Goal: Check status: Check status

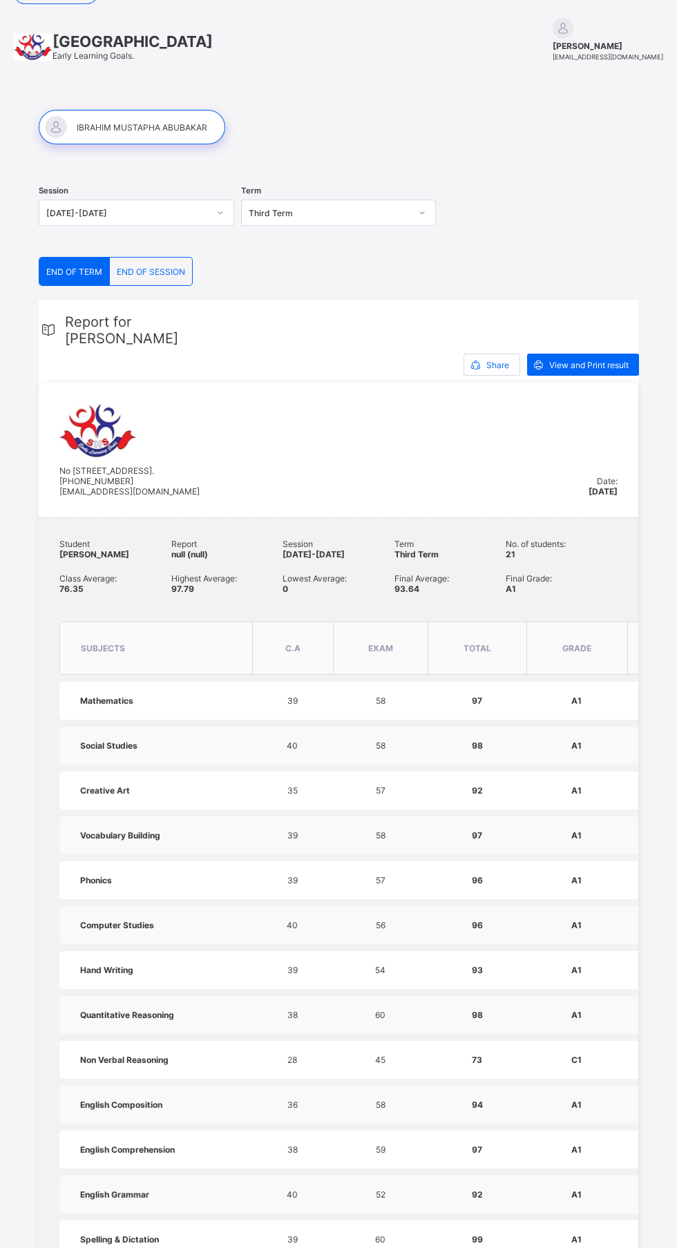
scroll to position [31, 0]
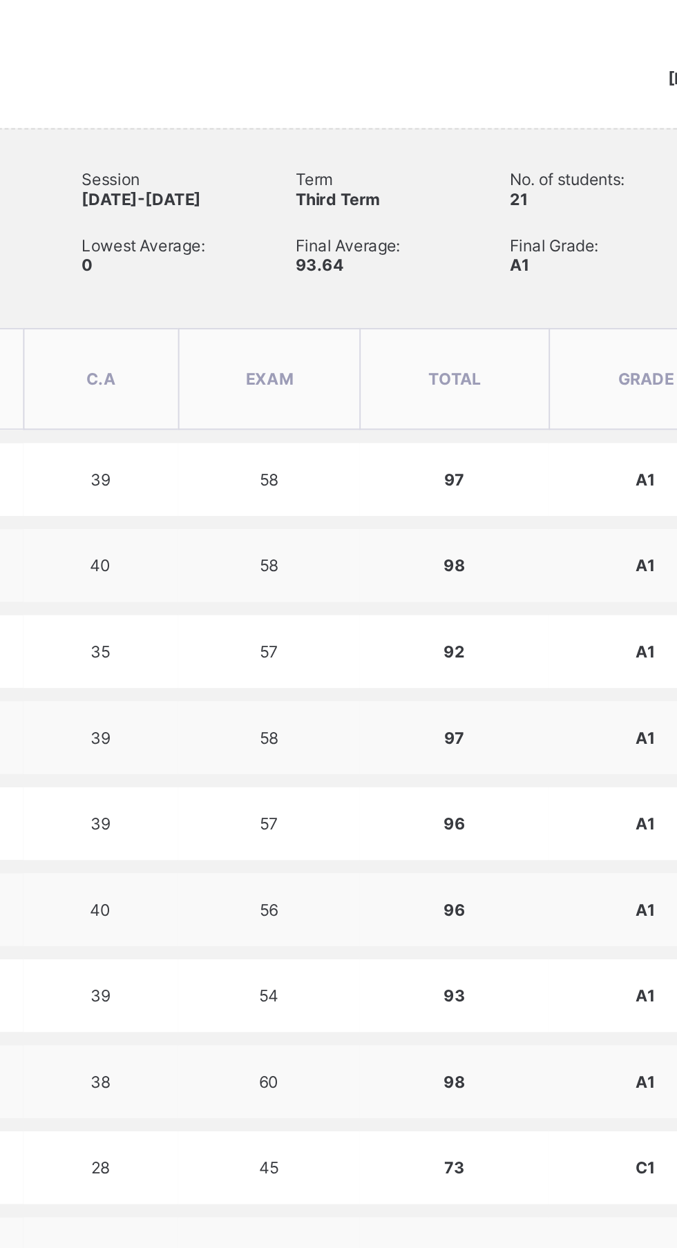
click at [404, 810] on td "57" at bounding box center [380, 791] width 95 height 38
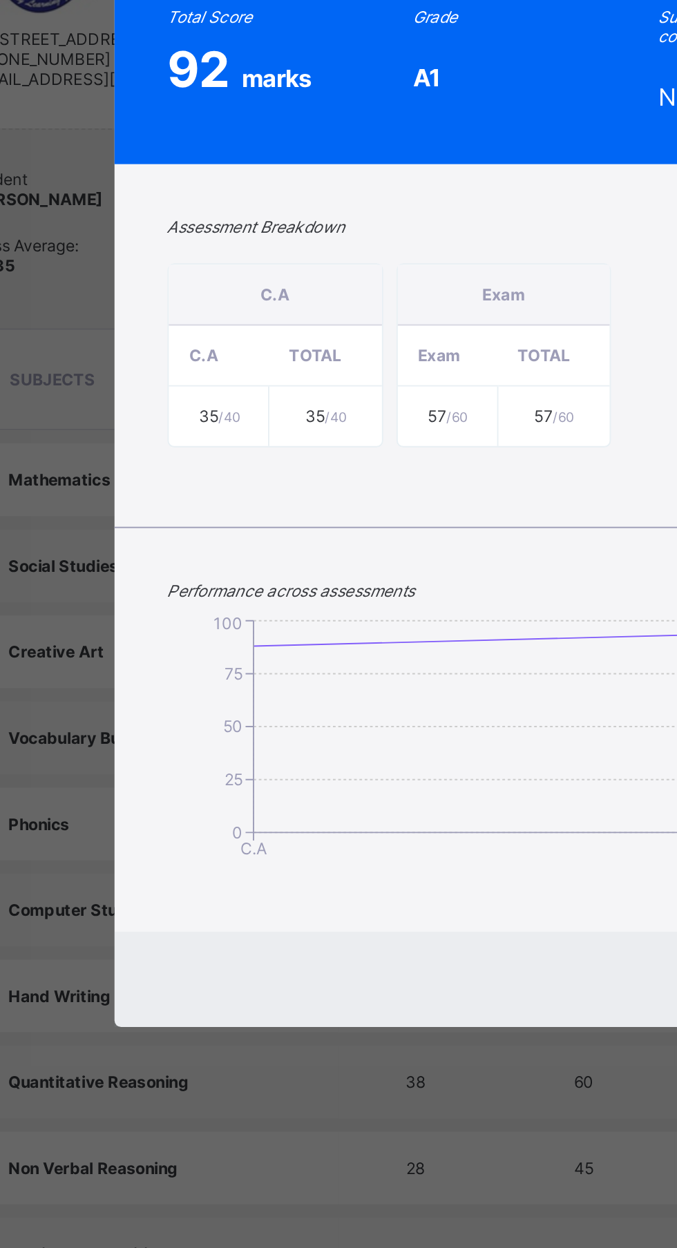
click at [254, 503] on div "92 marks" at bounding box center [210, 487] width 95 height 31
click at [84, 665] on div "IBRAHIM MUSTAPHA ABUBAKAR Creative Art 2024-2025 Session THIRD Term GRD 1 C IA …" at bounding box center [338, 624] width 677 height 1248
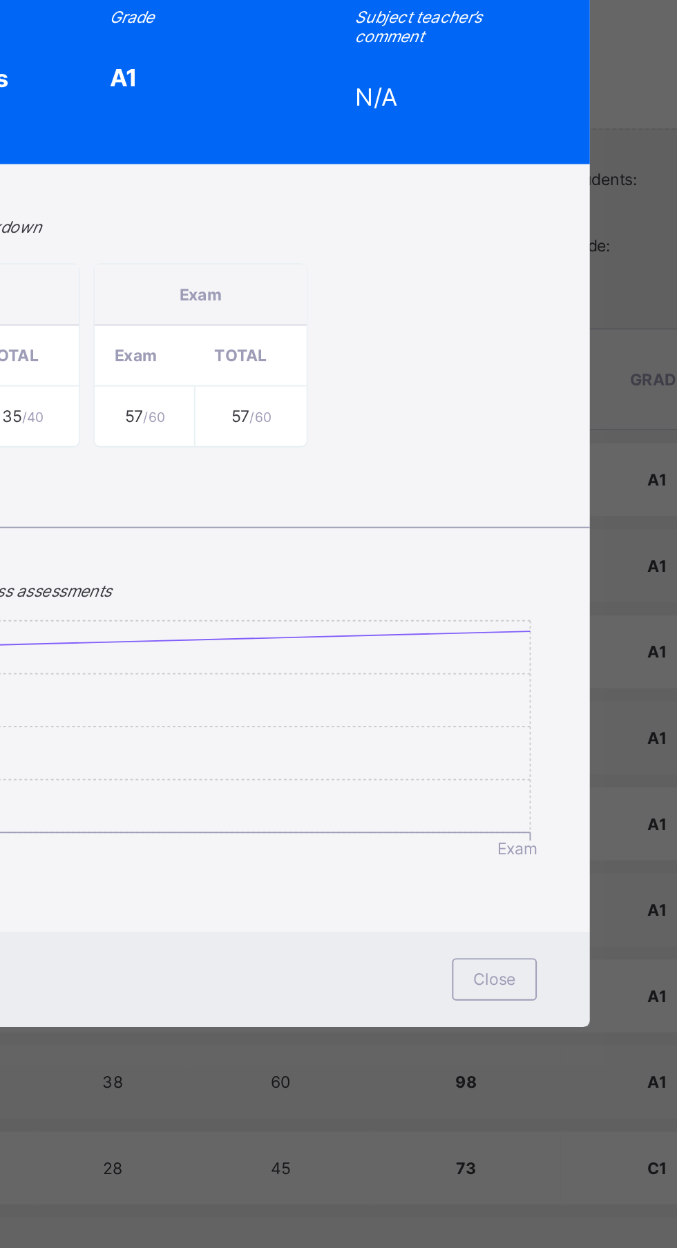
click at [497, 967] on span "Close" at bounding box center [492, 962] width 22 height 10
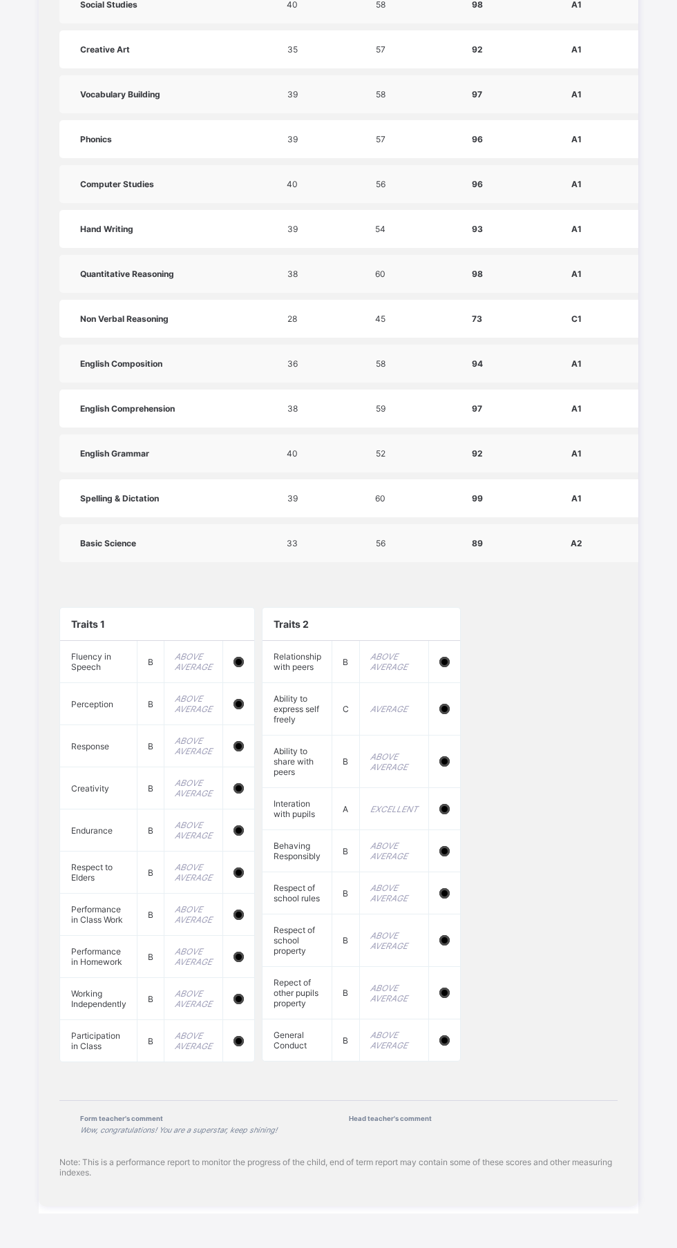
scroll to position [852, 0]
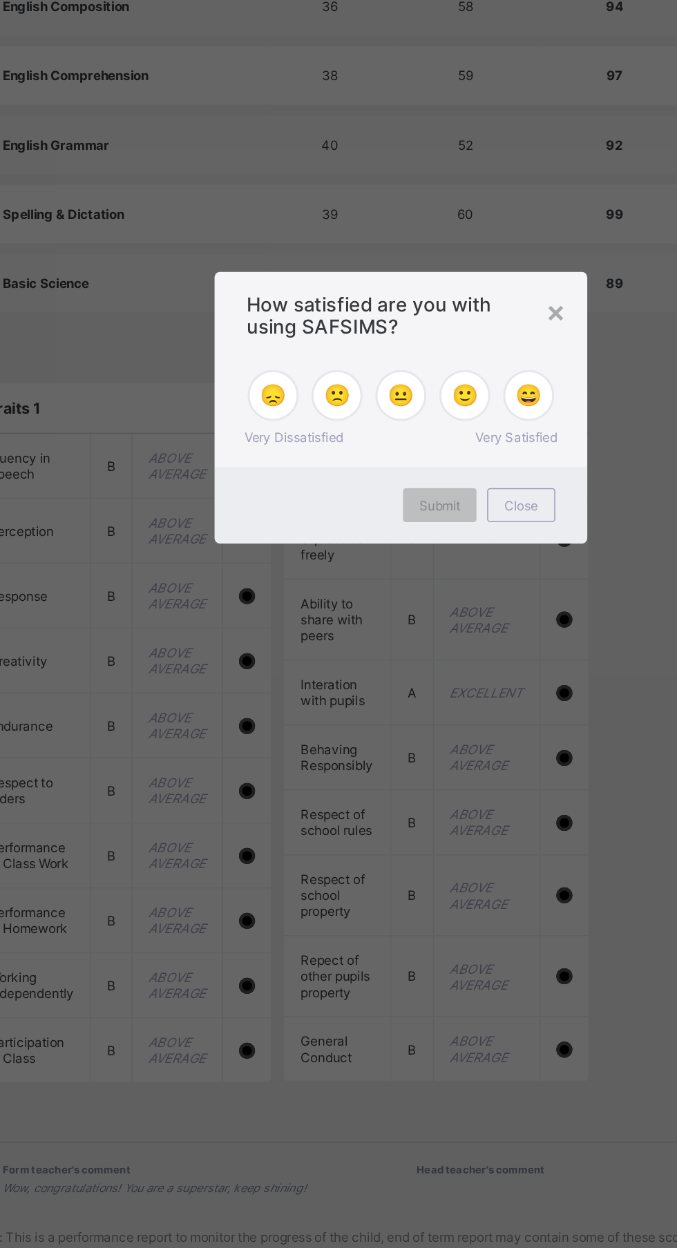
click at [481, 1167] on div "× How satisfied are you with using SAFSIMS? 😞 🙁 😐 🙂 😄 Very Dissatisfied Very Sa…" at bounding box center [338, 624] width 677 height 1248
click at [436, 573] on div "×" at bounding box center [438, 561] width 13 height 23
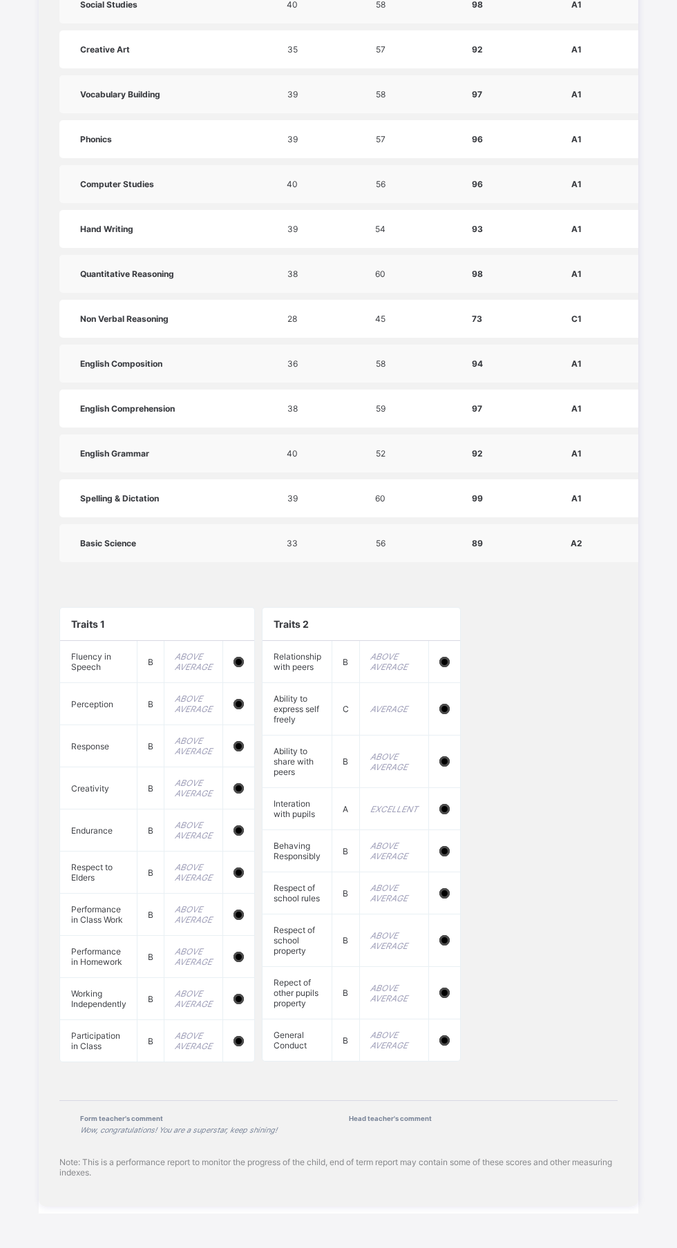
scroll to position [882, 0]
click at [483, 1029] on div "Traits 1 Fluency in Speech B ABOVE AVERAGE Perception B ABOVE AVERAGE Response …" at bounding box center [338, 834] width 558 height 483
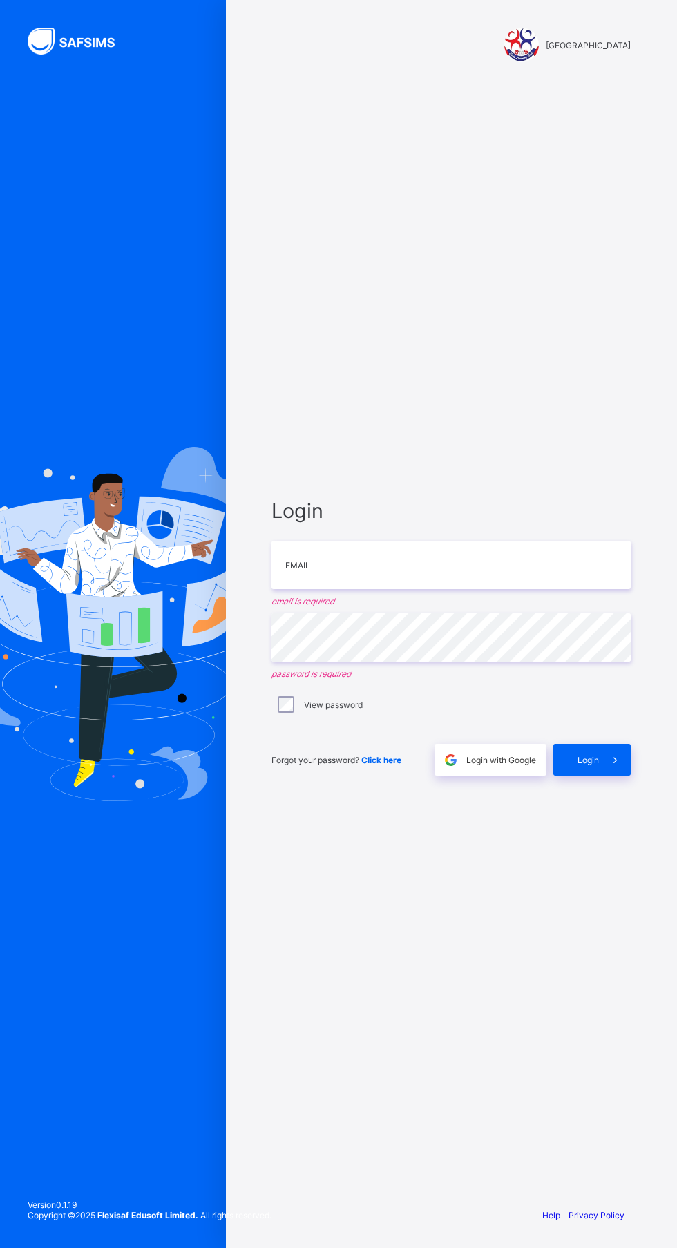
click at [615, 767] on icon at bounding box center [615, 760] width 15 height 13
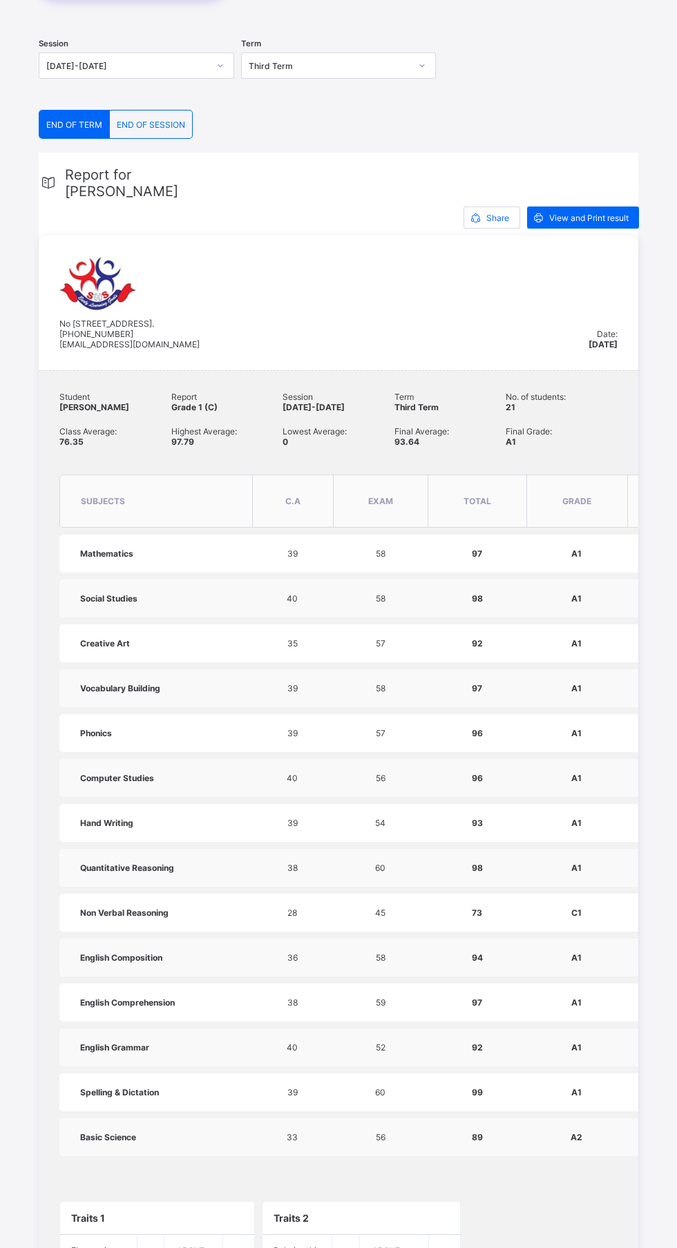
scroll to position [196, 0]
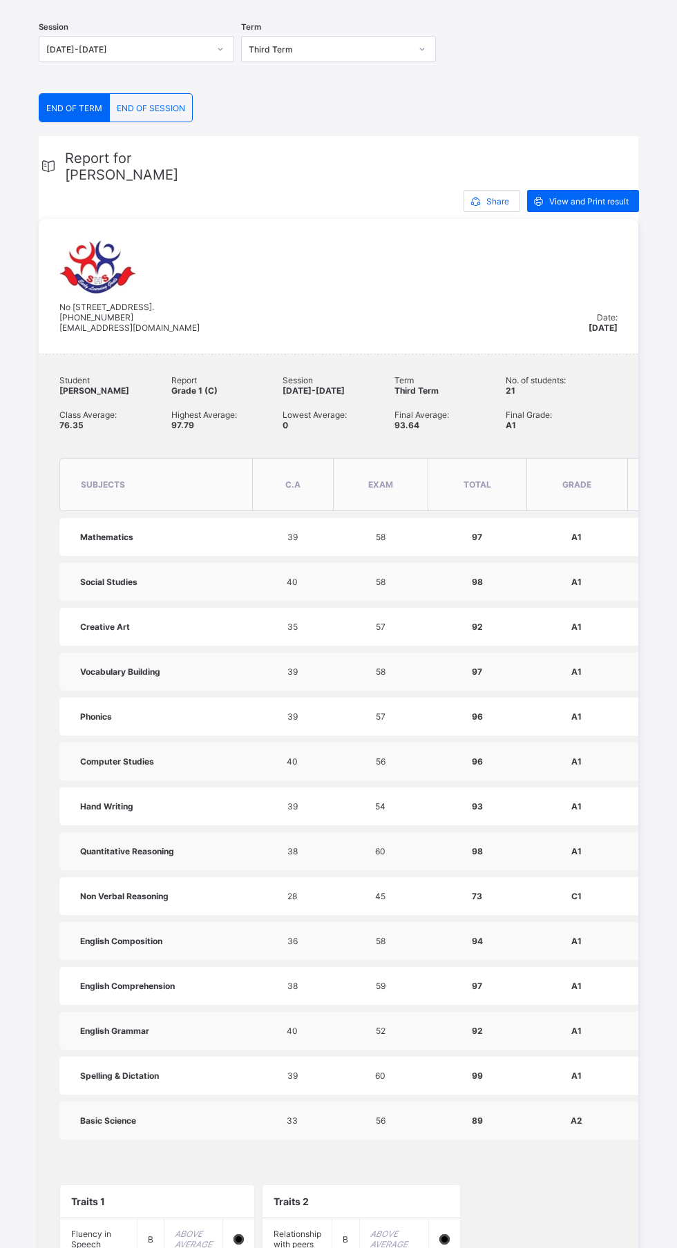
click at [204, 277] on div "No 7 Race Course Road, Kano. +2348033494047 sweethigh@gmail.com" at bounding box center [323, 286] width 529 height 93
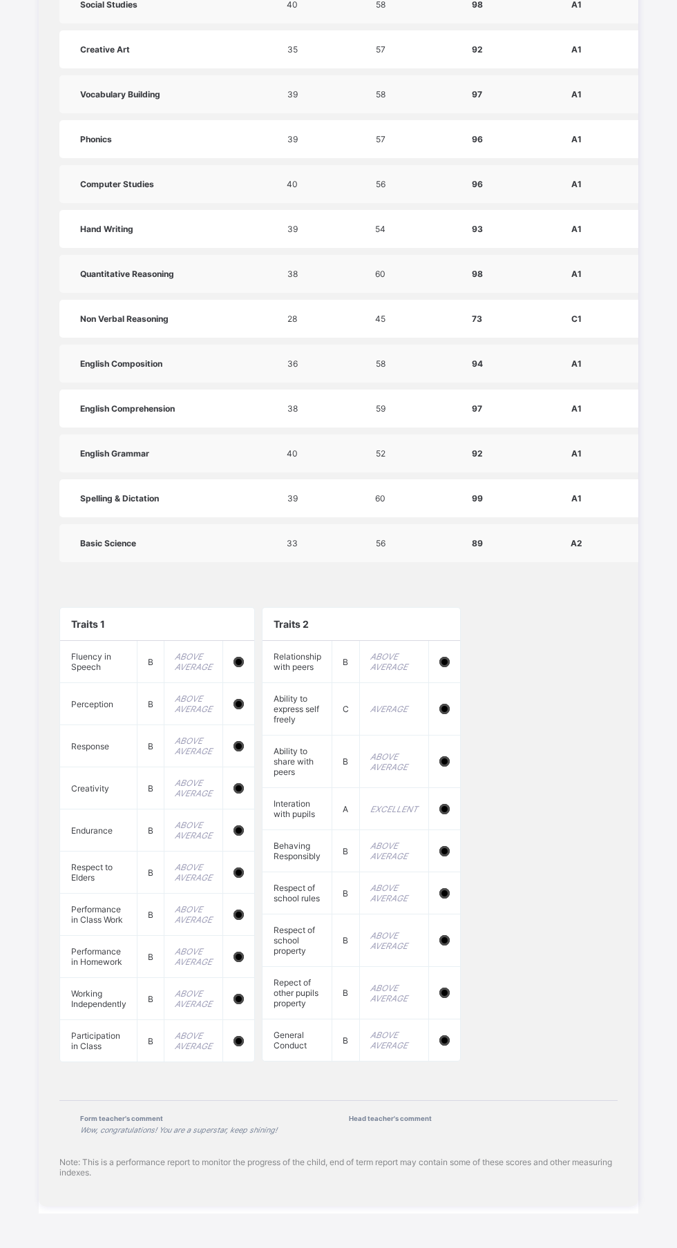
scroll to position [816, 0]
